Goal: Task Accomplishment & Management: Complete application form

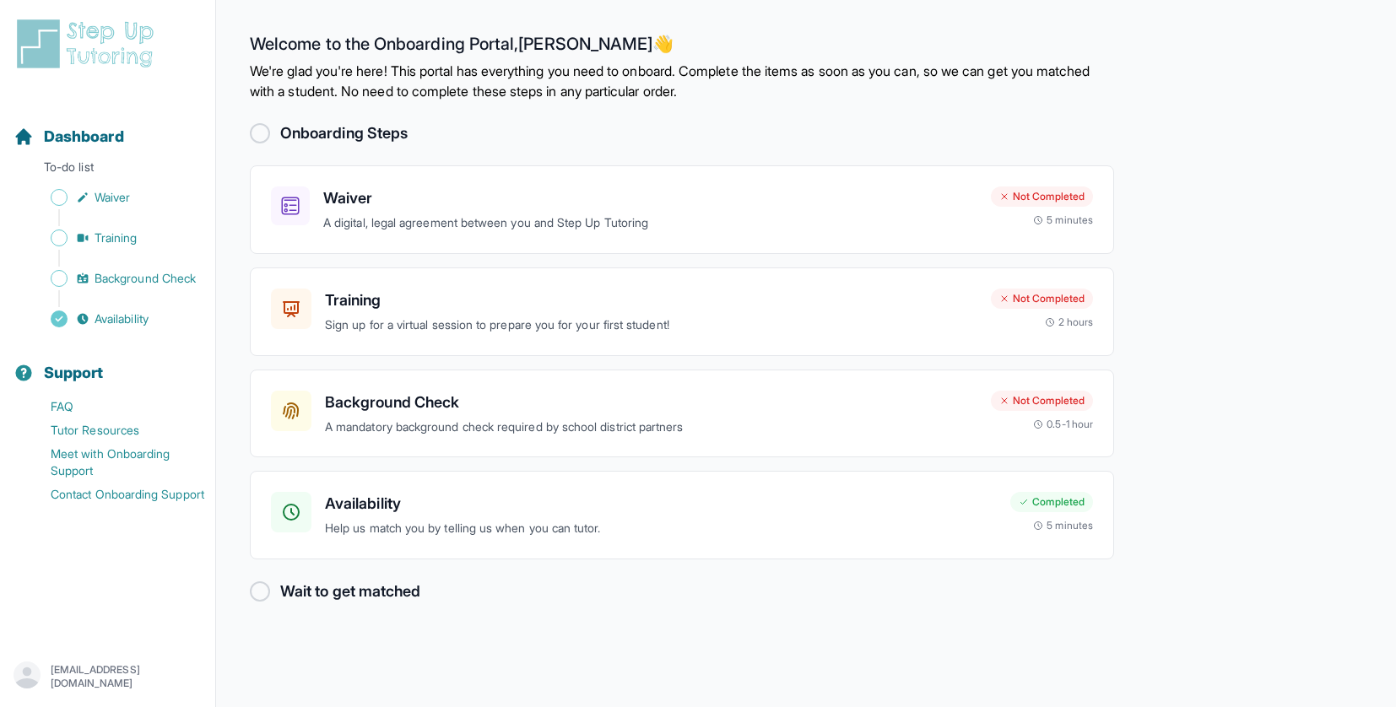
click at [1262, 90] on main "Welcome to the Onboarding Portal, Kelly 👋 We're glad you're here! This portal h…" at bounding box center [806, 353] width 1180 height 707
click at [1058, 500] on div "Completed" at bounding box center [1051, 502] width 83 height 20
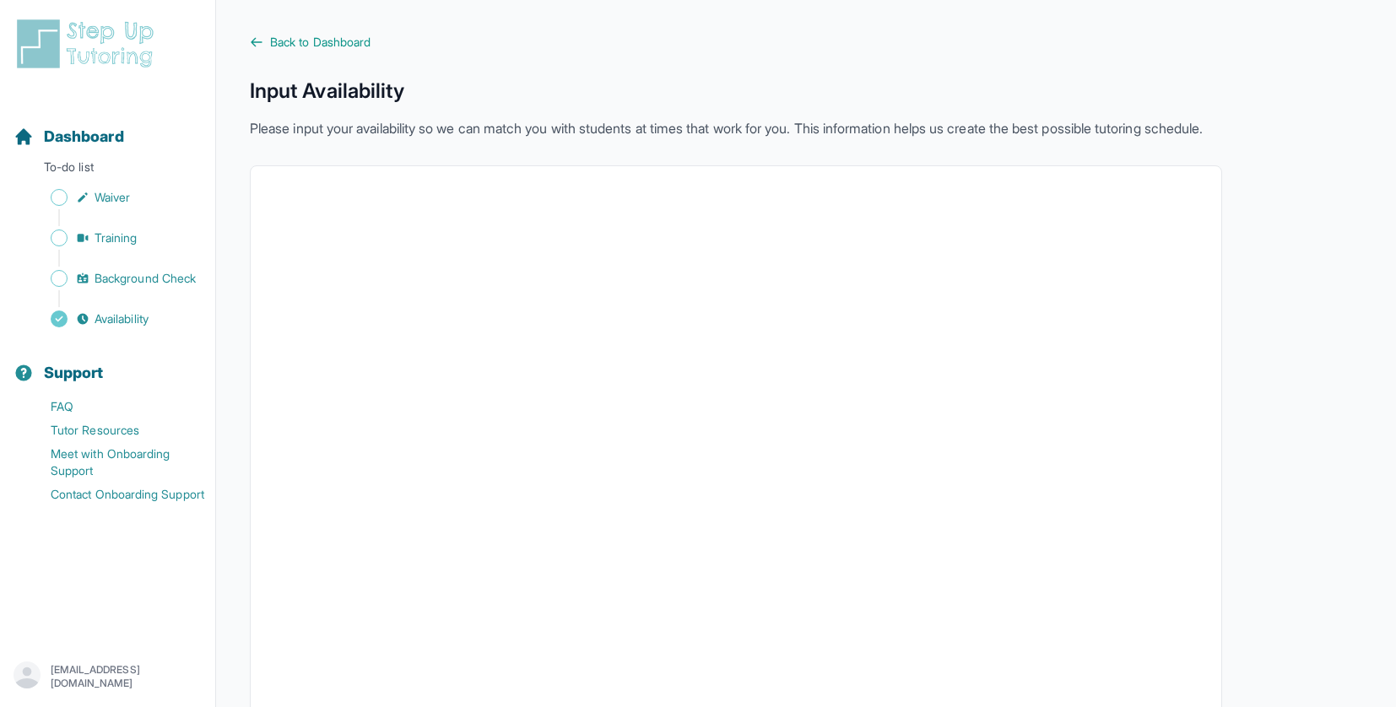
click at [1137, 56] on div "Back to Dashboard Input Availability Please input your availability so we can m…" at bounding box center [736, 467] width 972 height 866
